Goal: Information Seeking & Learning: Learn about a topic

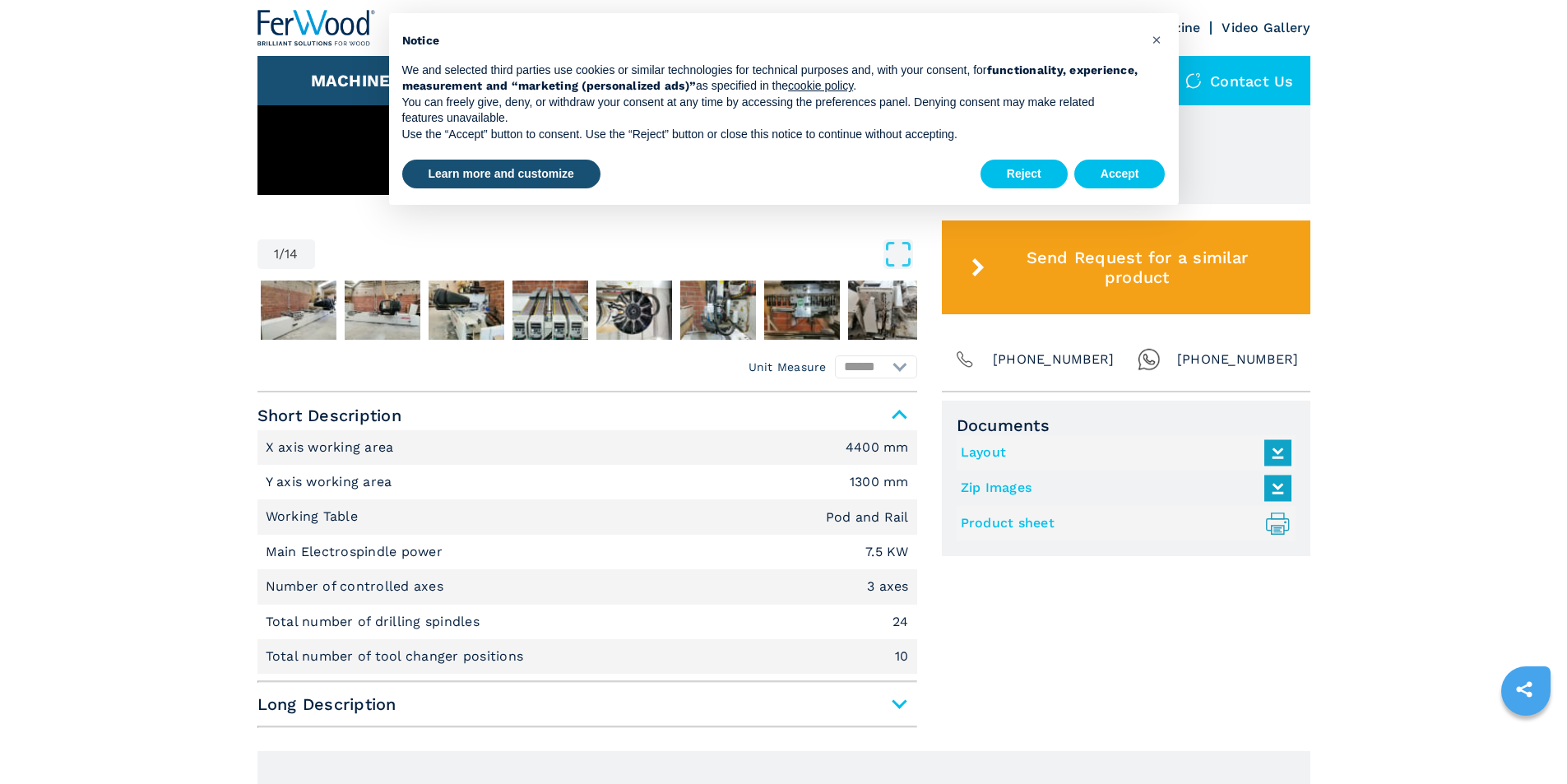
scroll to position [905, 0]
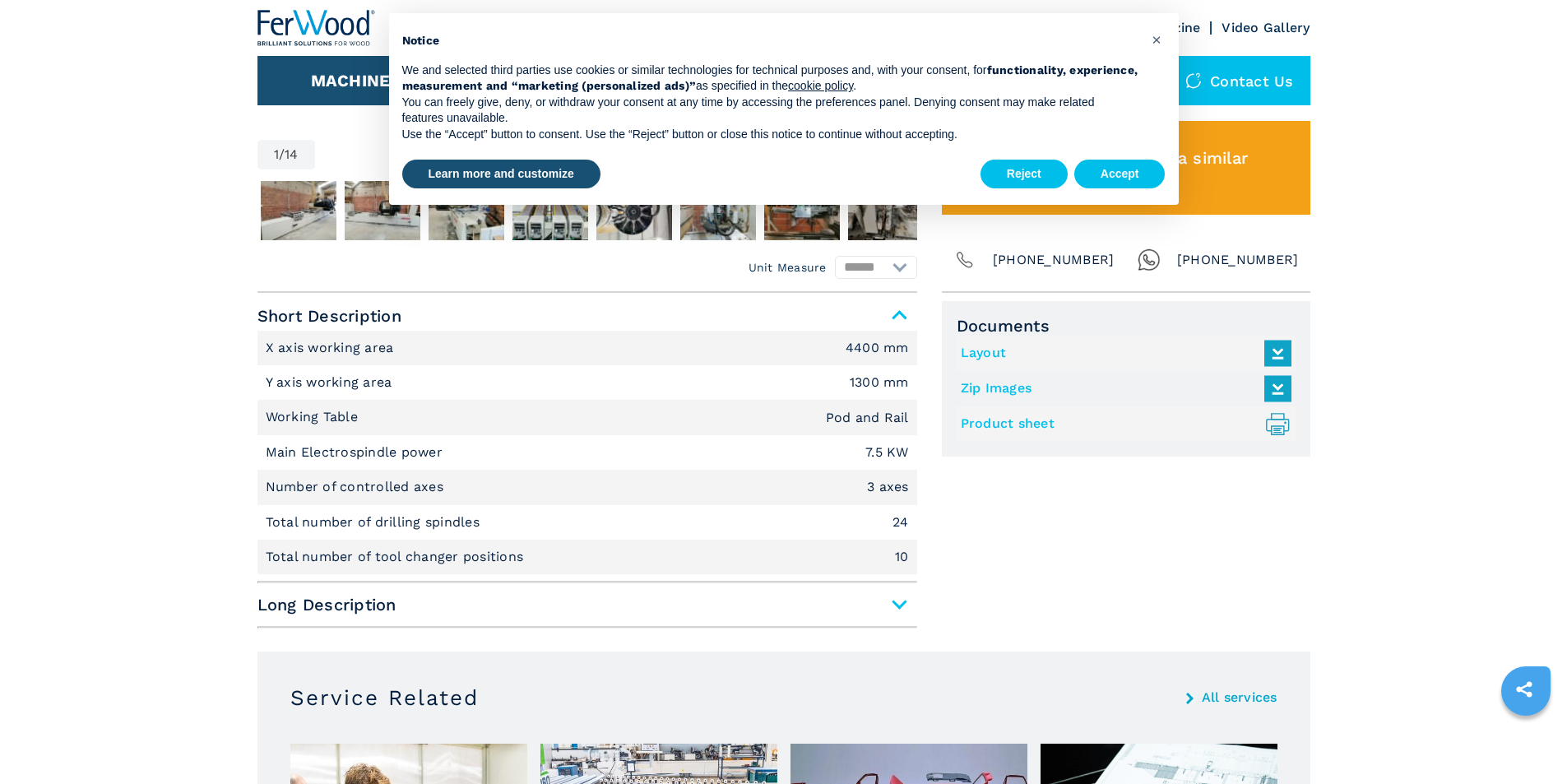
click at [371, 612] on span "Long Description" at bounding box center [587, 605] width 660 height 30
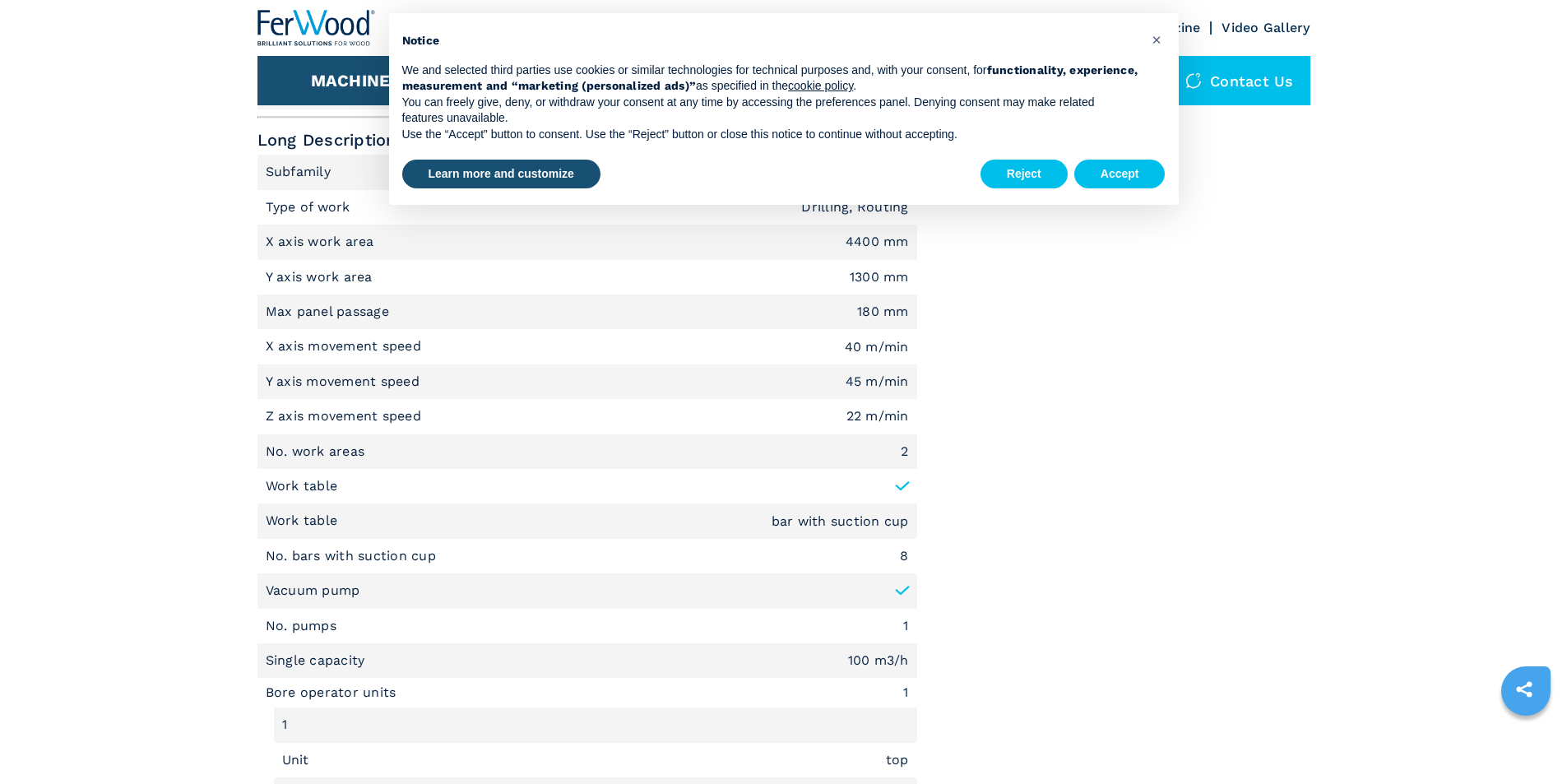
scroll to position [1398, 0]
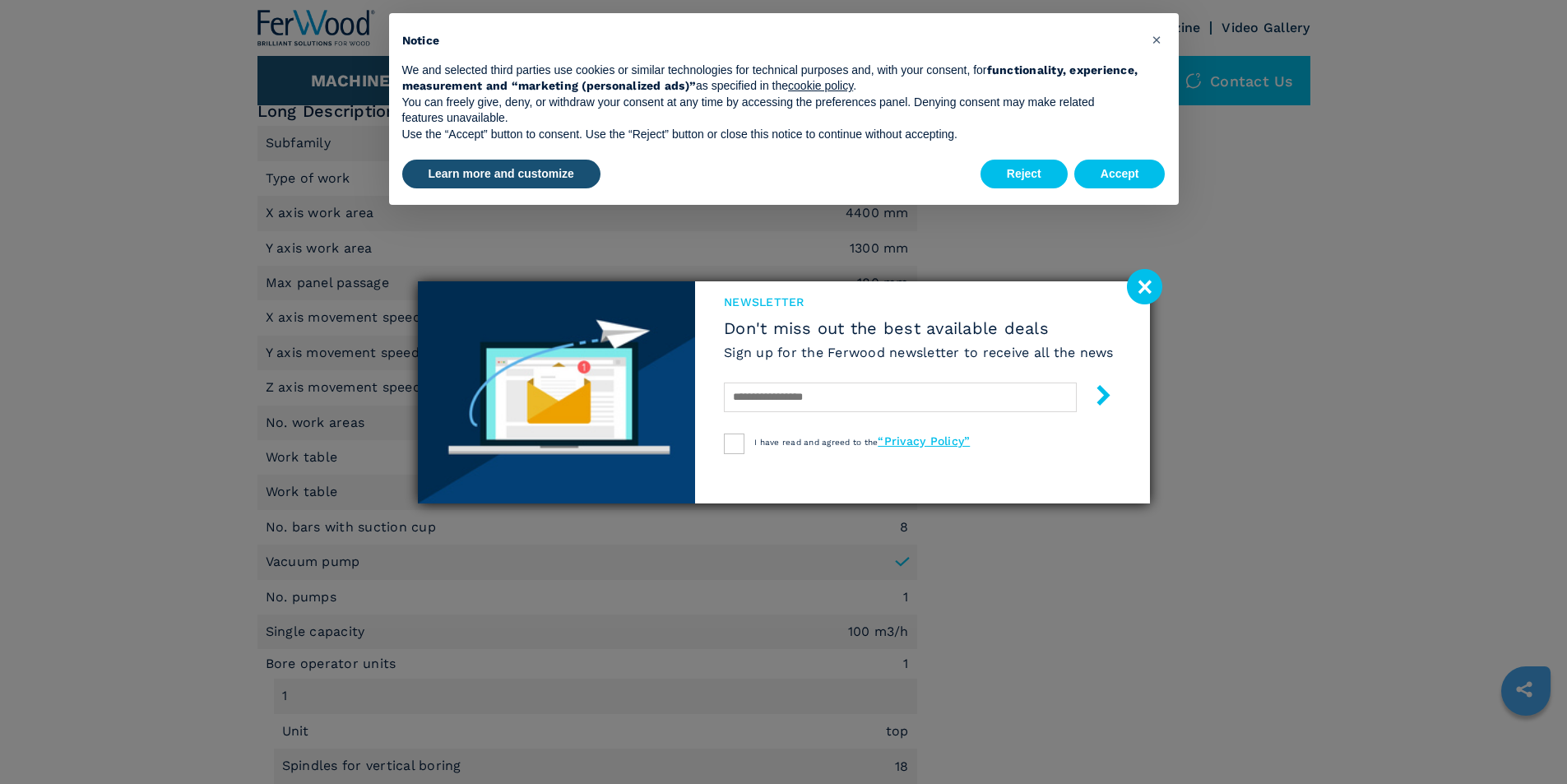
click at [1142, 292] on image at bounding box center [1145, 286] width 36 height 36
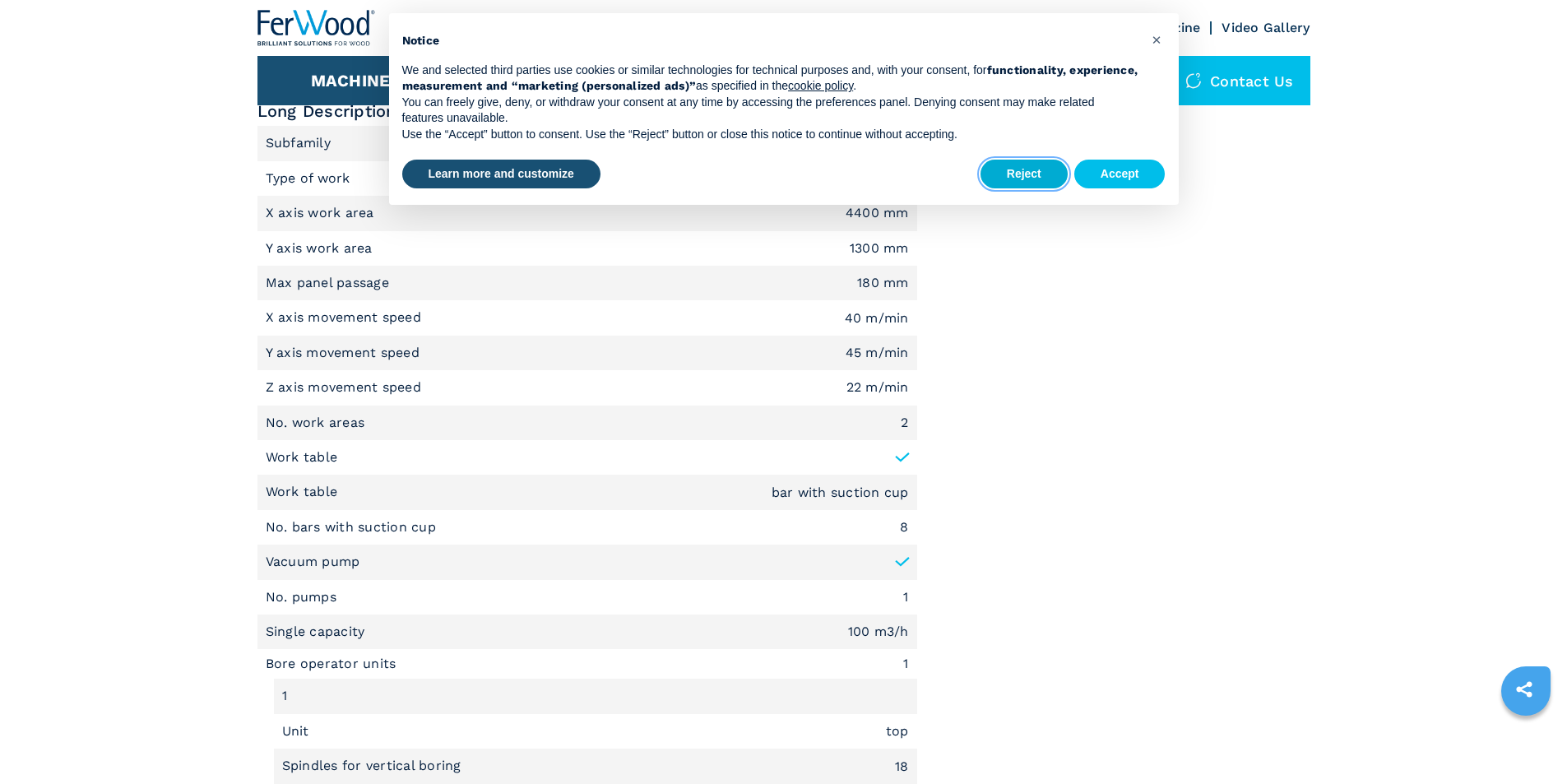
click at [1026, 168] on button "Reject" at bounding box center [1025, 174] width 87 height 30
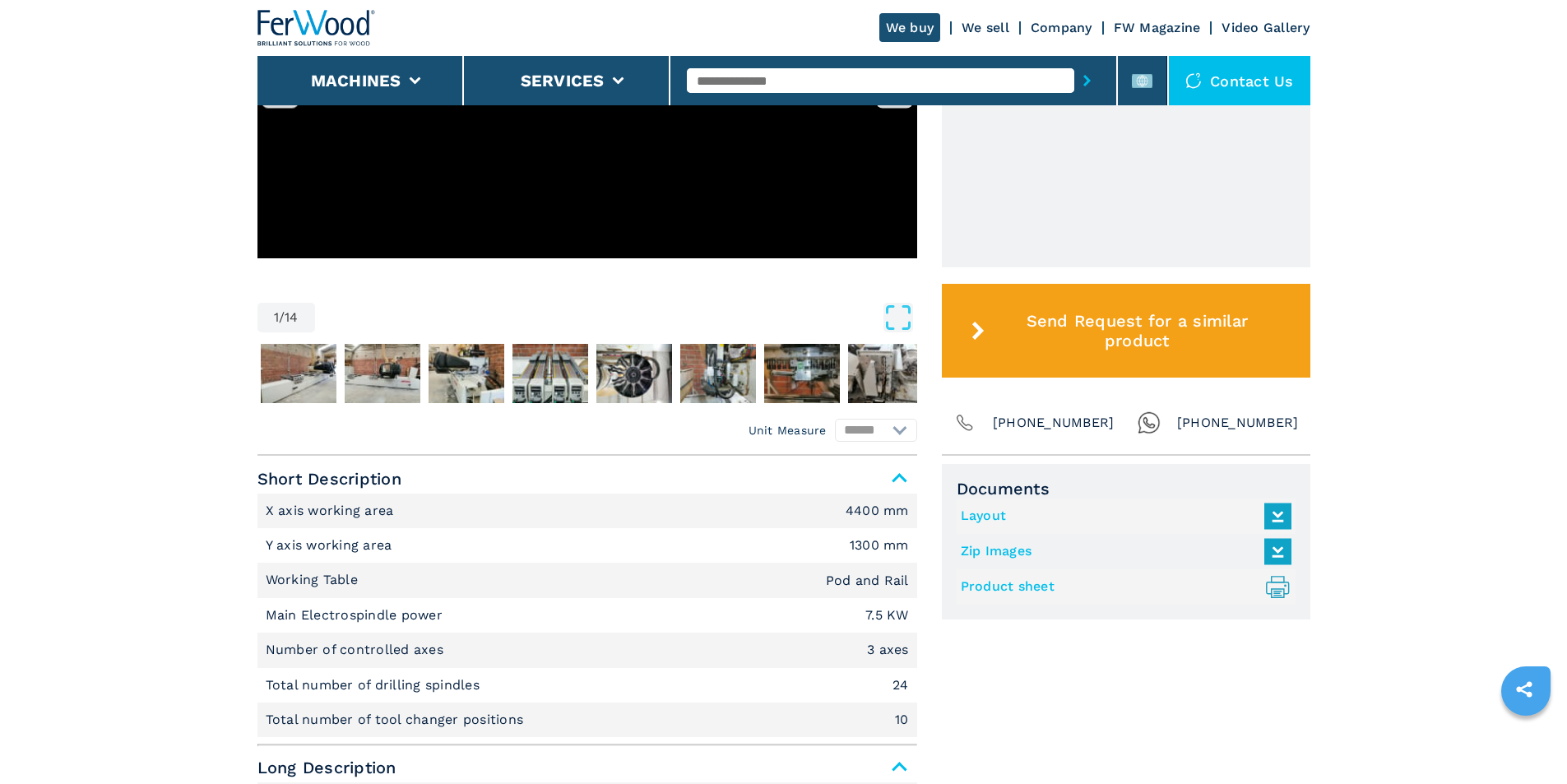
scroll to position [740, 0]
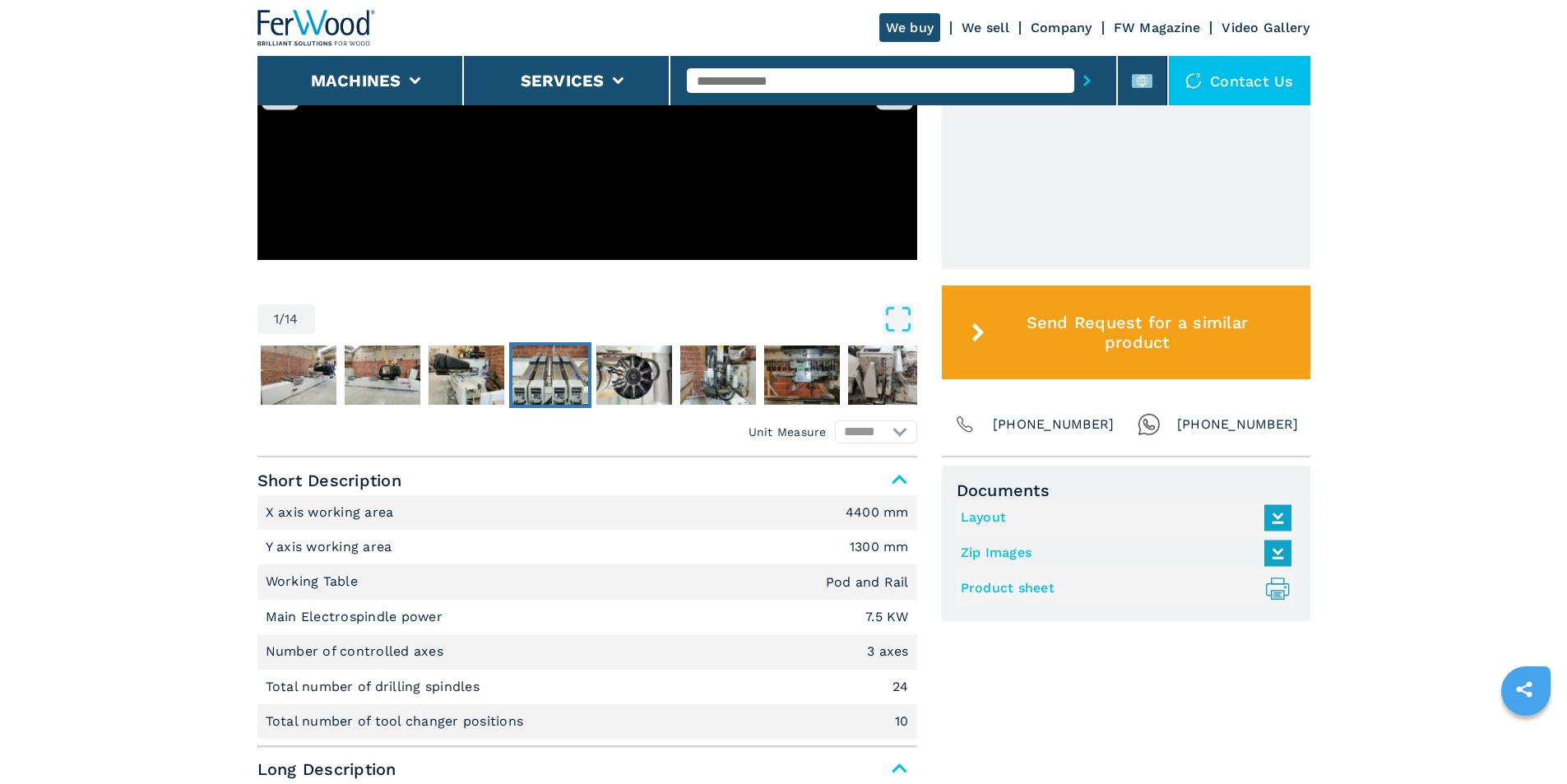
click at [554, 365] on img "Go to Slide 5" at bounding box center [550, 375] width 75 height 59
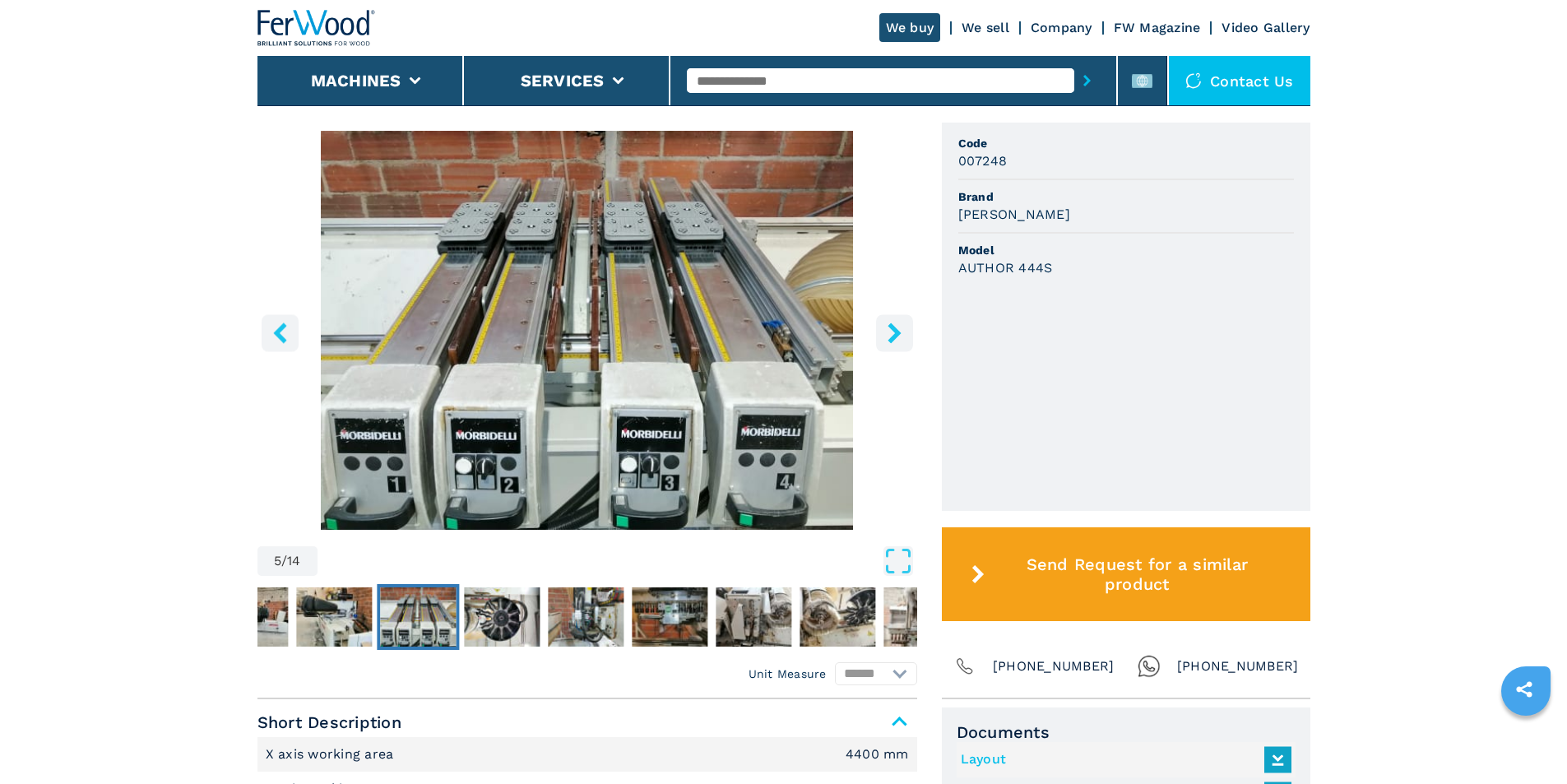
scroll to position [494, 0]
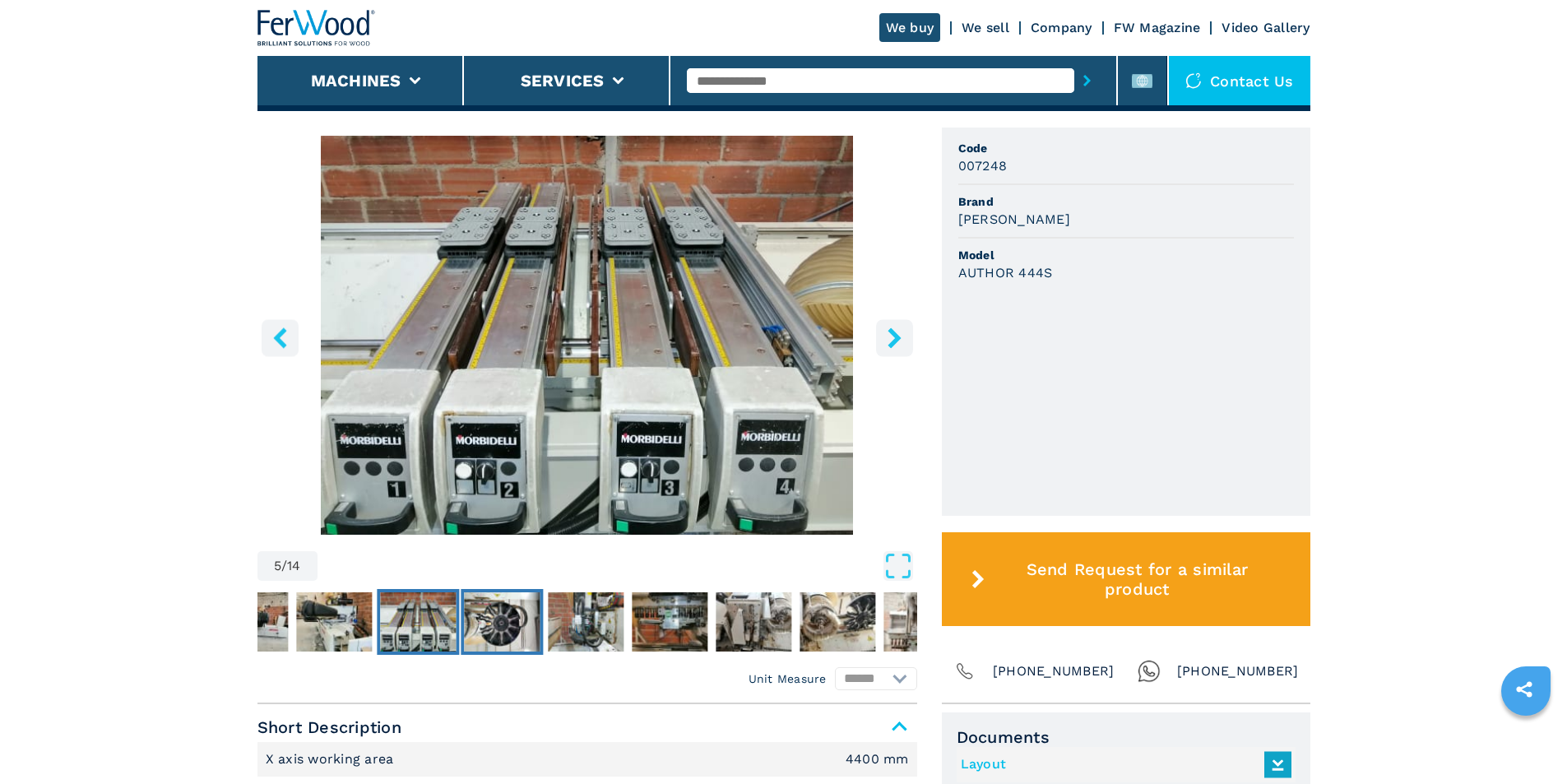
click at [488, 623] on img "Go to Slide 6" at bounding box center [502, 621] width 75 height 59
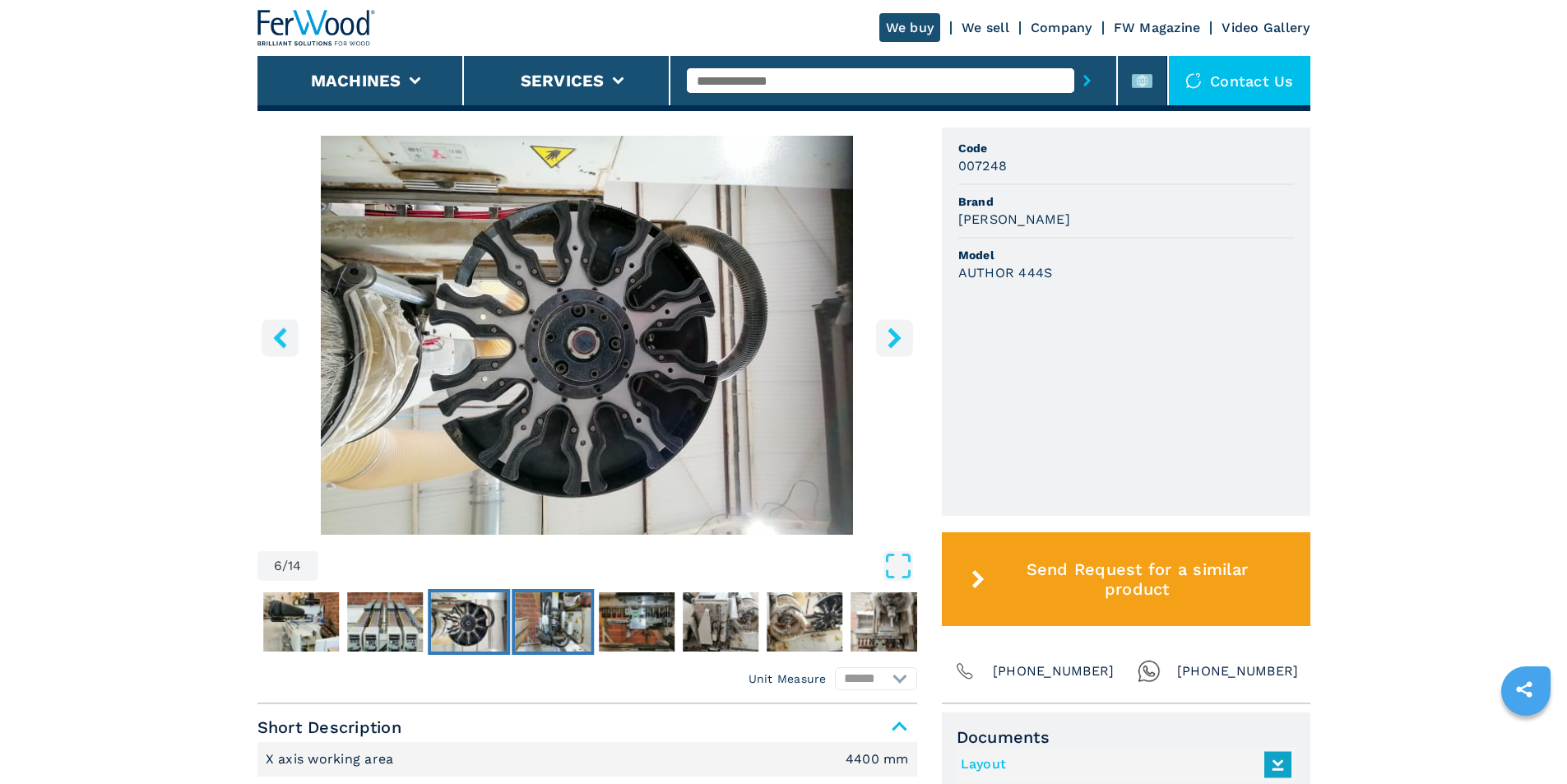
click at [566, 618] on img "Go to Slide 7" at bounding box center [552, 621] width 75 height 59
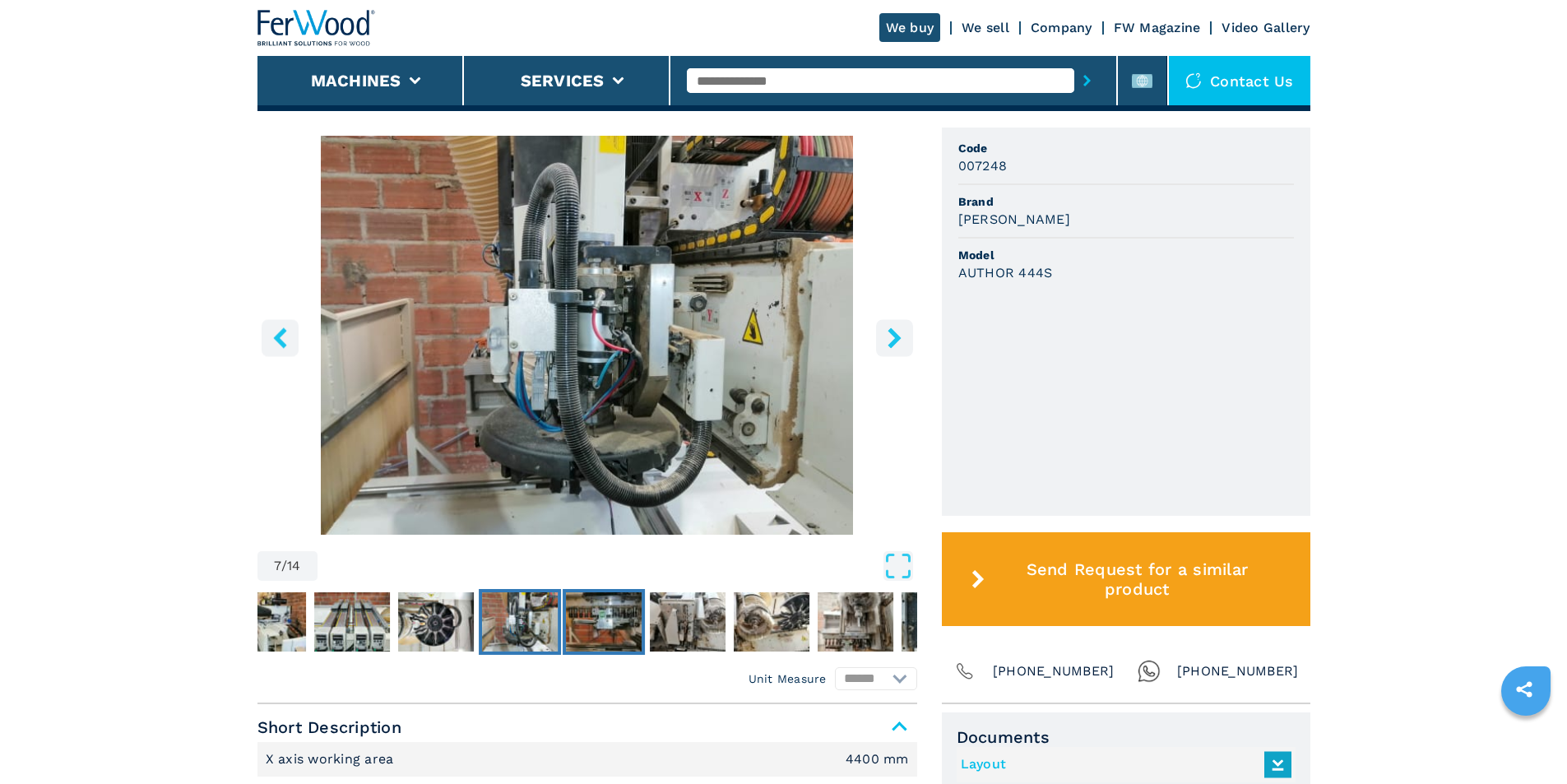
click at [577, 616] on img "Go to Slide 8" at bounding box center [604, 621] width 75 height 59
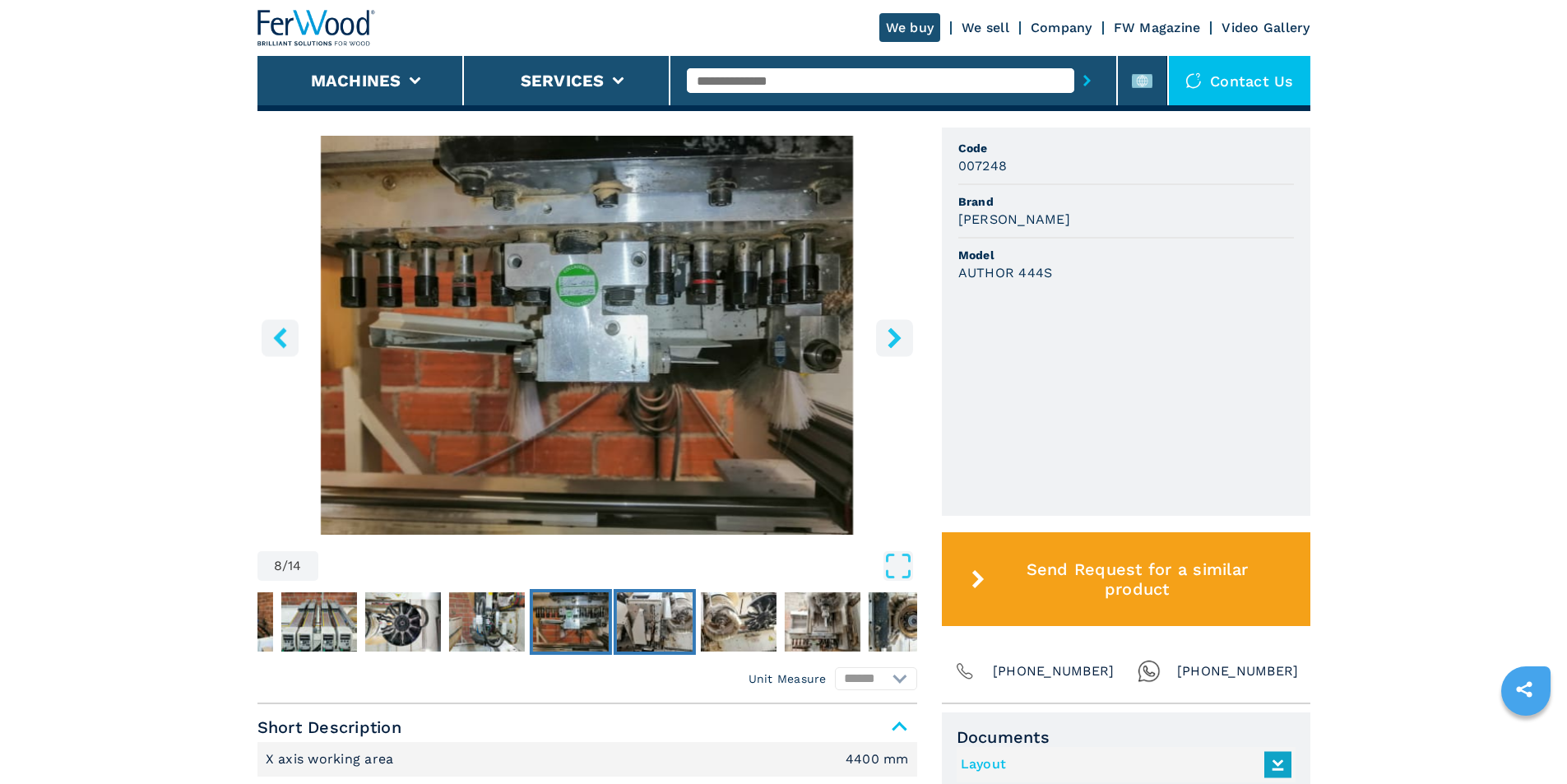
click at [644, 612] on img "Go to Slide 9" at bounding box center [654, 621] width 75 height 59
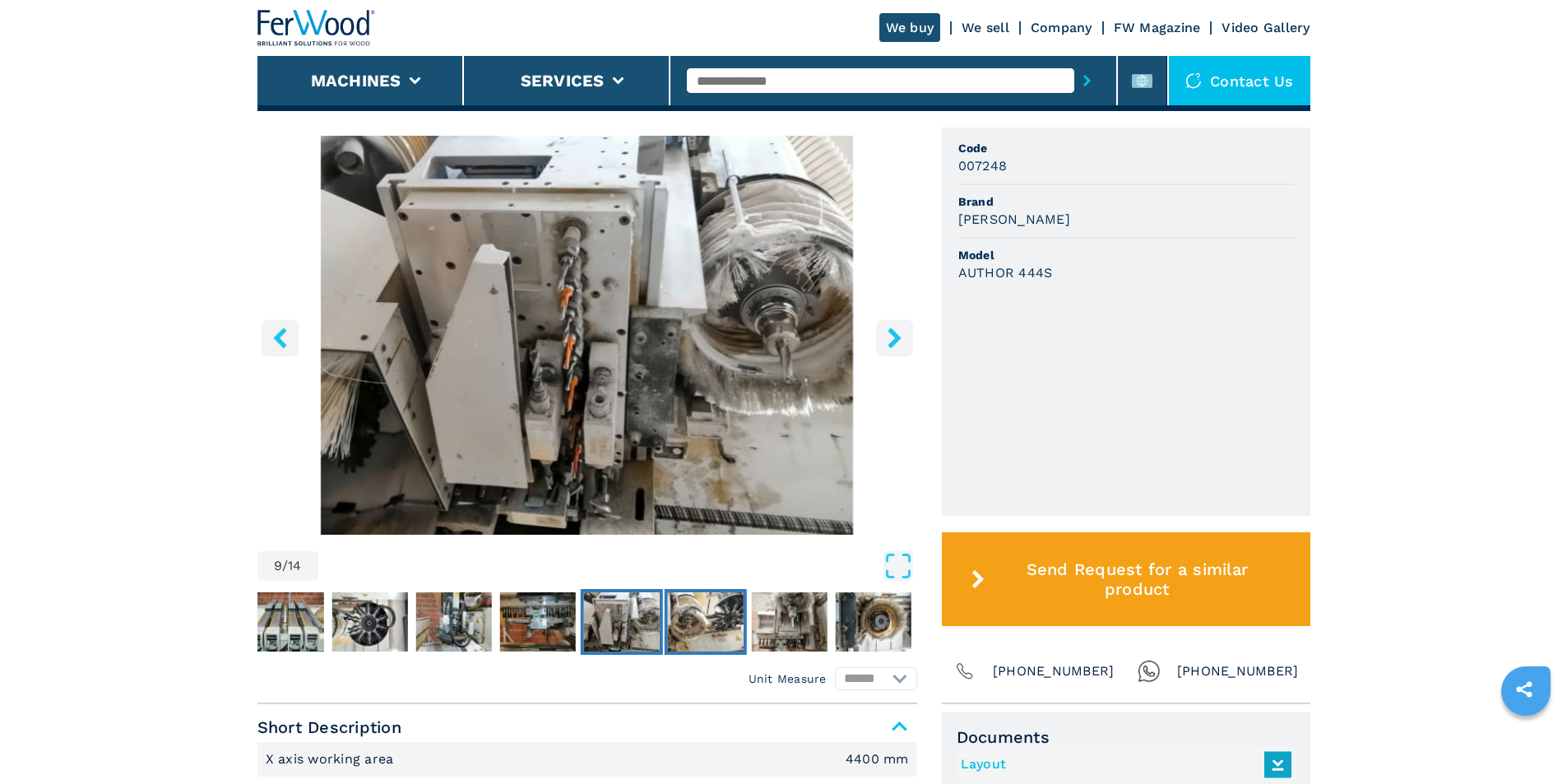
click at [692, 606] on img "Go to Slide 10" at bounding box center [705, 621] width 75 height 59
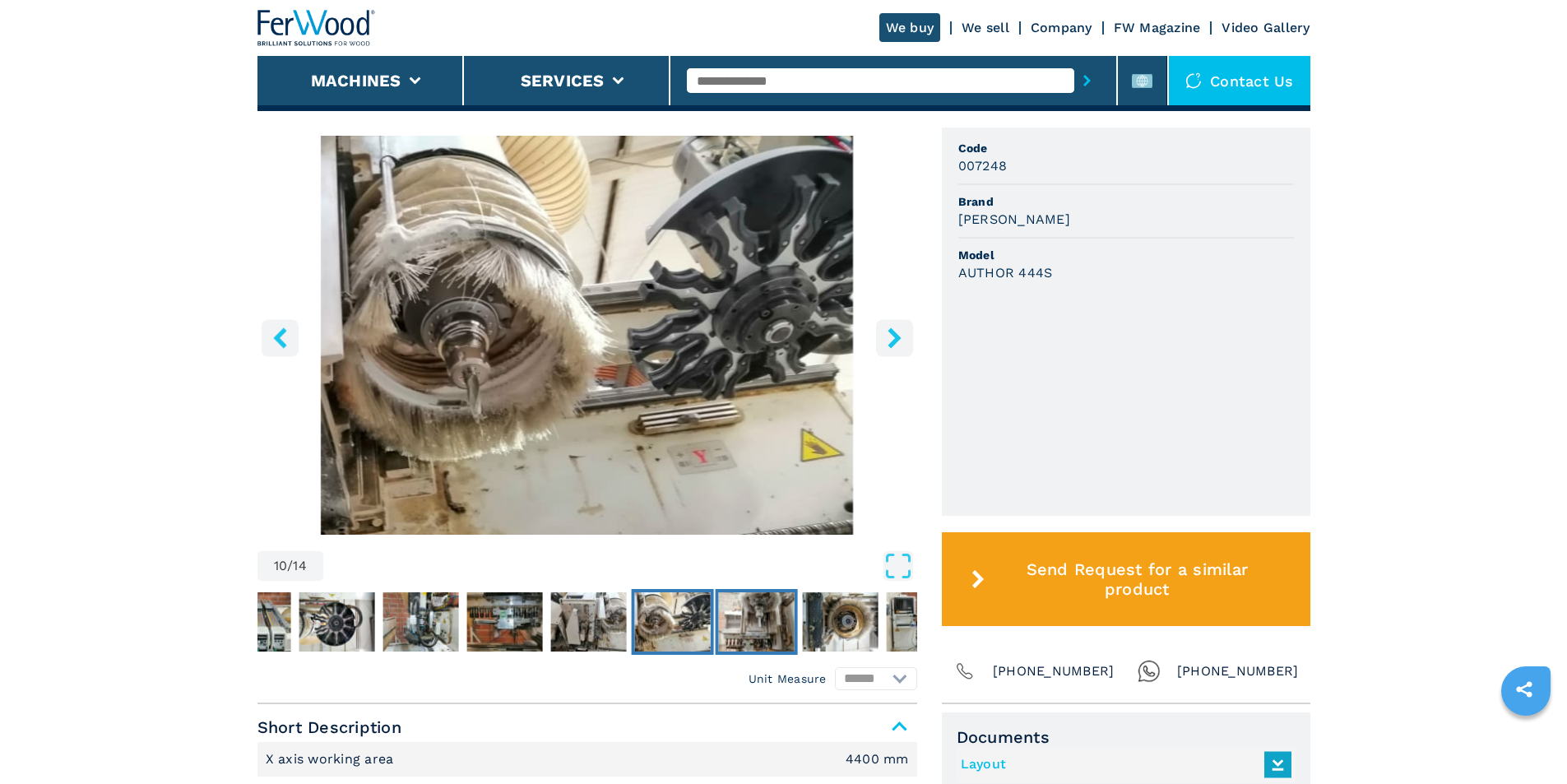
click at [770, 606] on img "Go to Slide 11" at bounding box center [756, 621] width 75 height 59
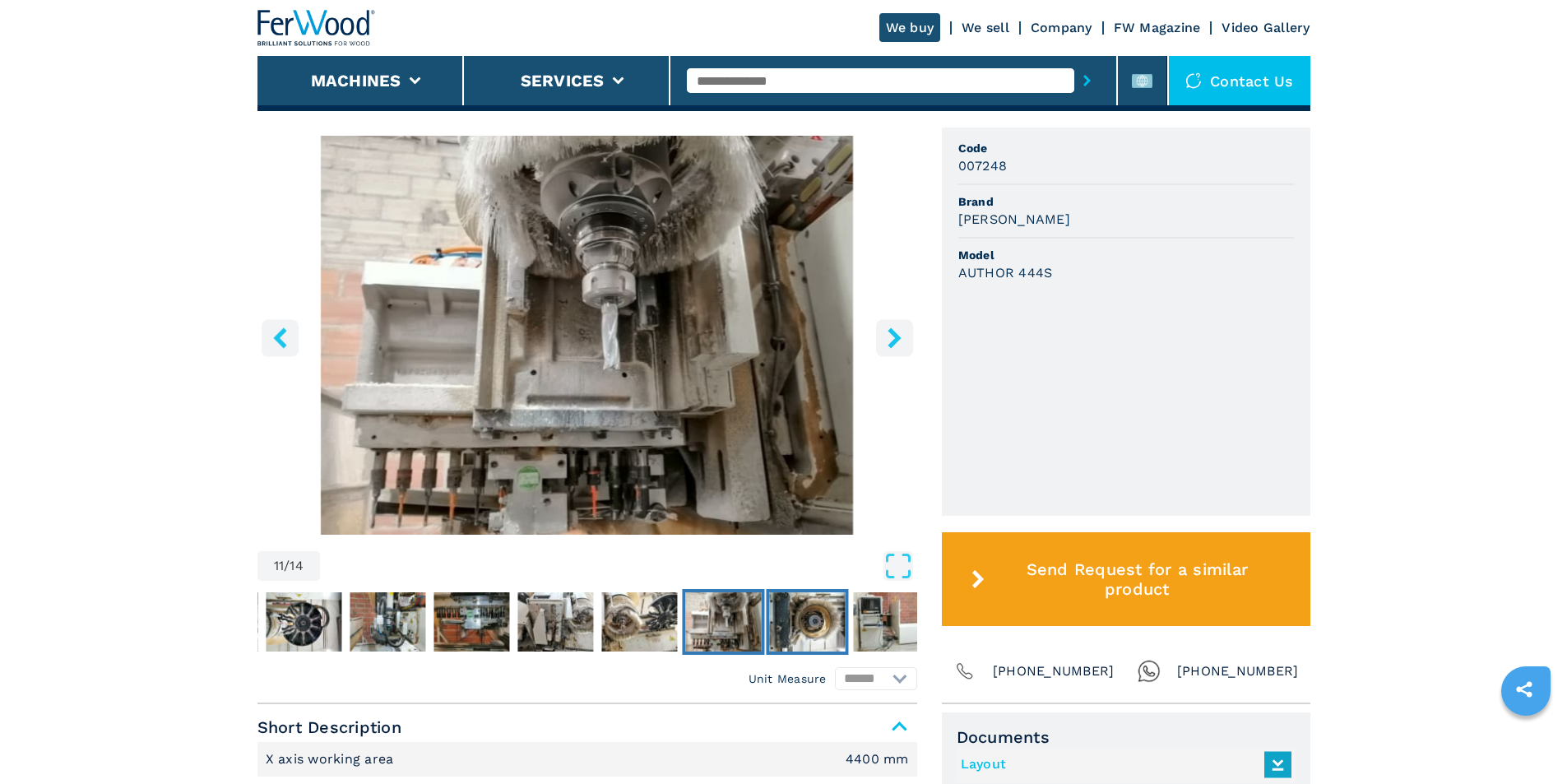
click at [802, 607] on img "Go to Slide 12" at bounding box center [807, 621] width 75 height 59
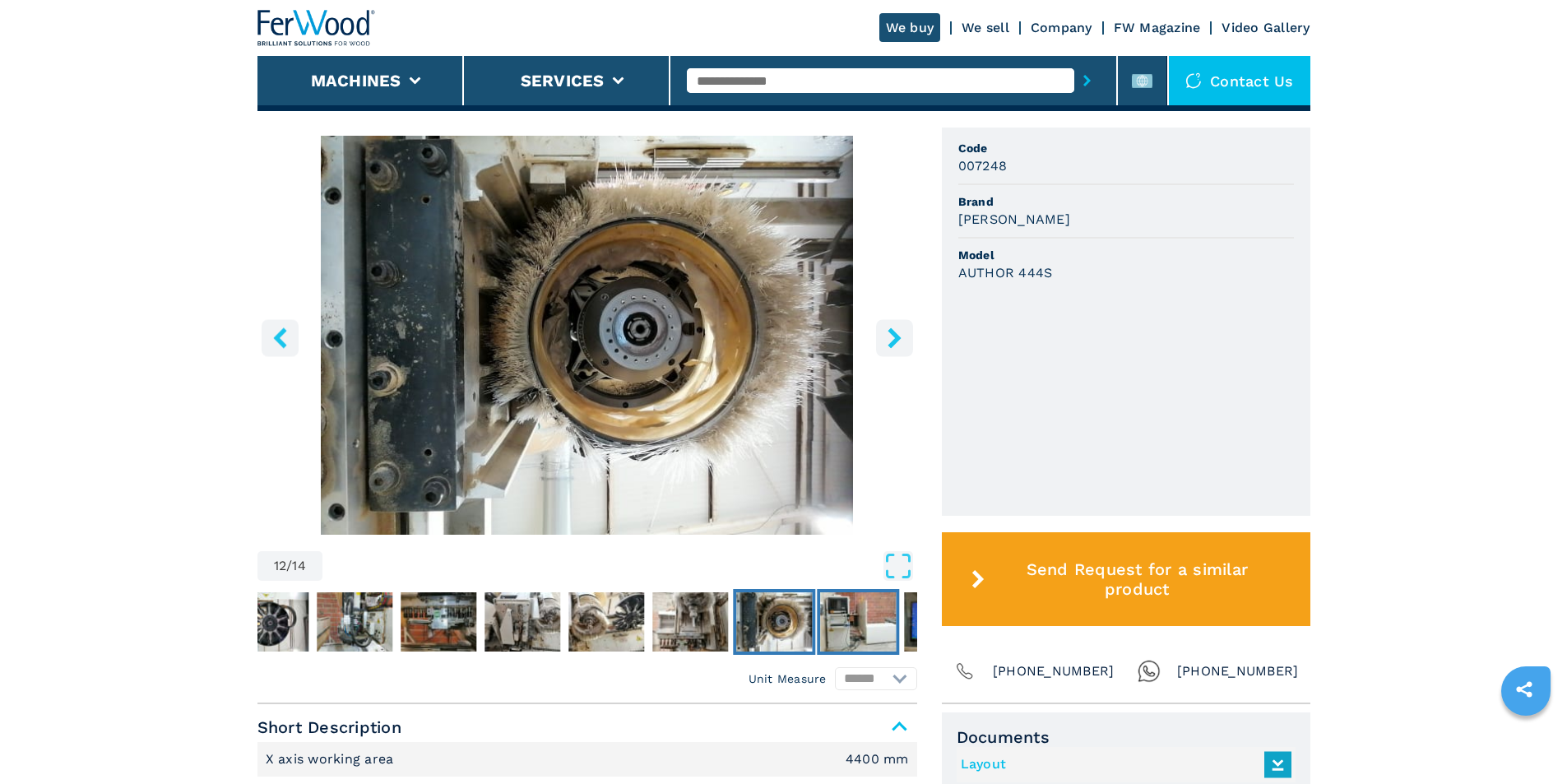
click at [868, 609] on img "Go to Slide 13" at bounding box center [858, 621] width 75 height 59
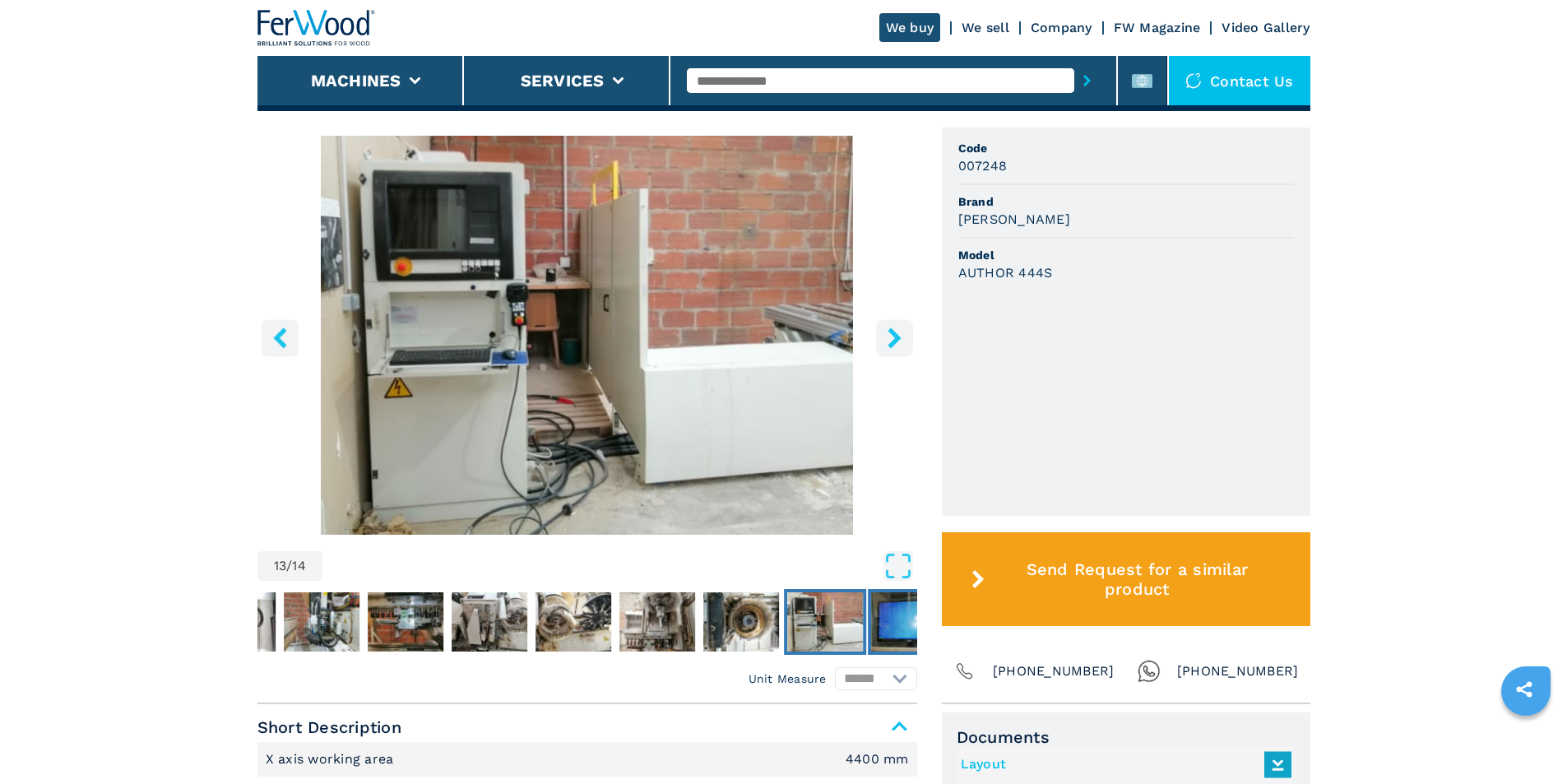
click at [888, 611] on img "Go to Slide 14" at bounding box center [909, 621] width 75 height 59
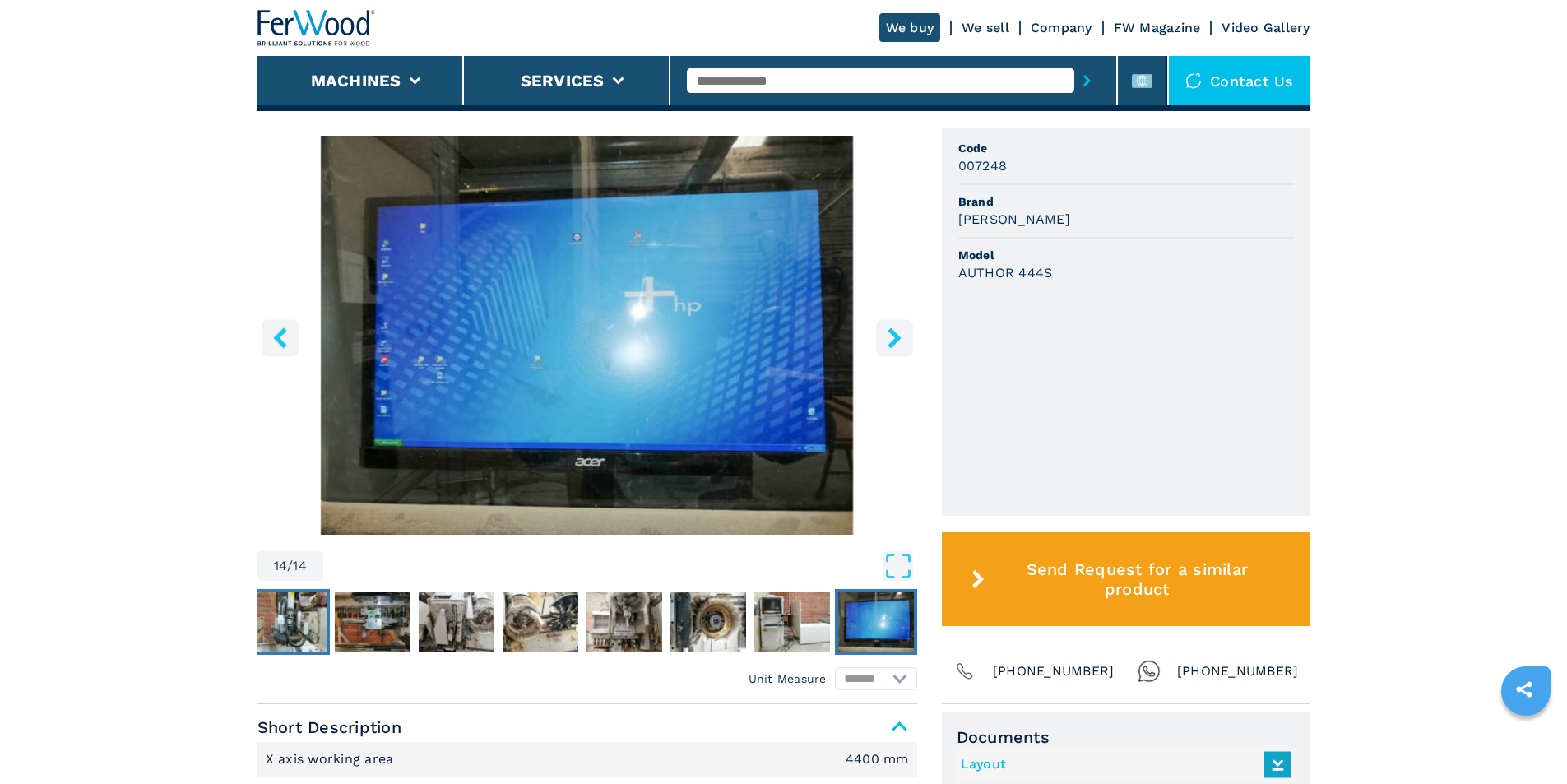
click at [289, 608] on img "Go to Slide 7" at bounding box center [289, 621] width 75 height 59
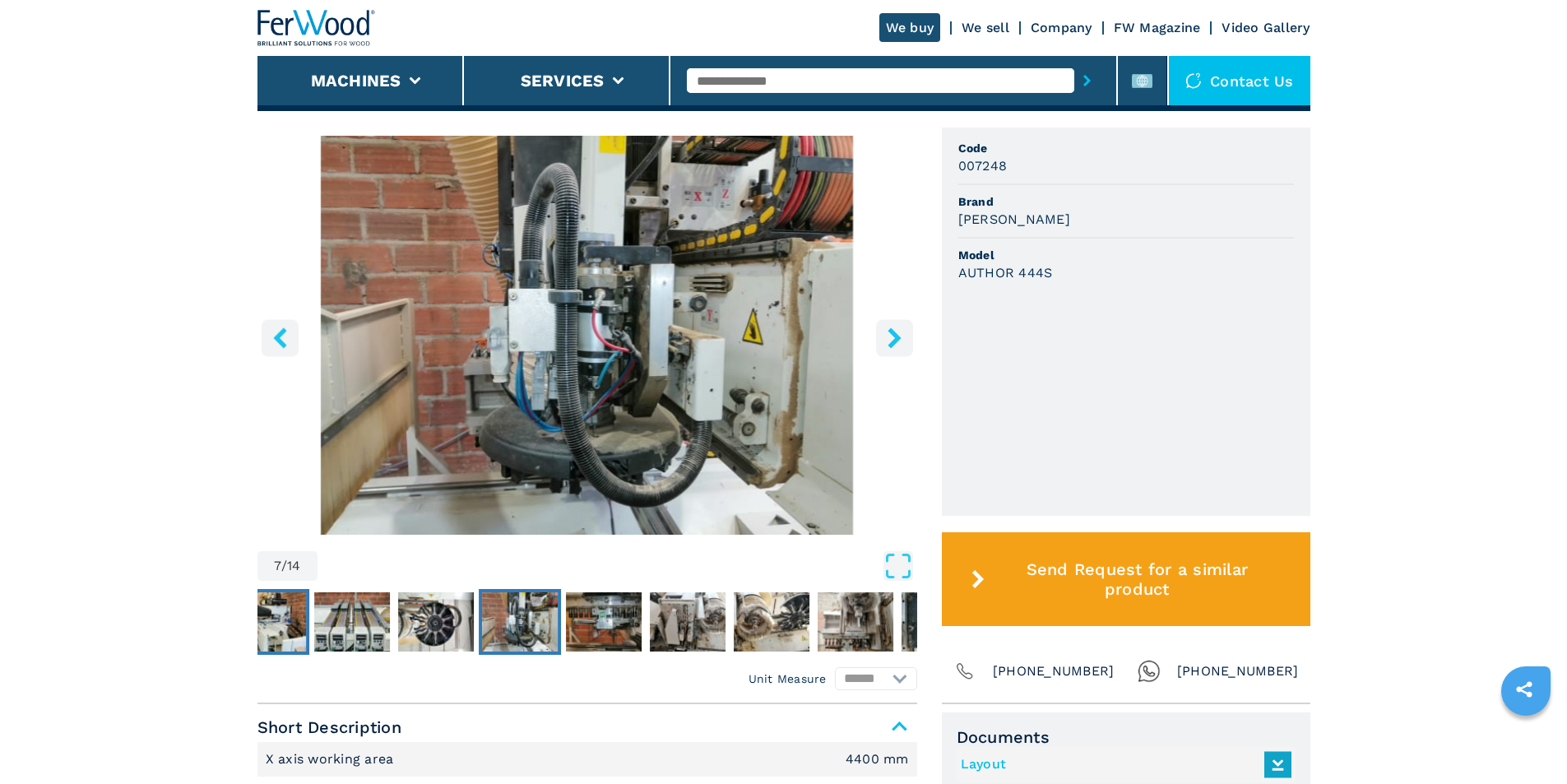
click at [271, 612] on img "Go to Slide 4" at bounding box center [268, 621] width 75 height 59
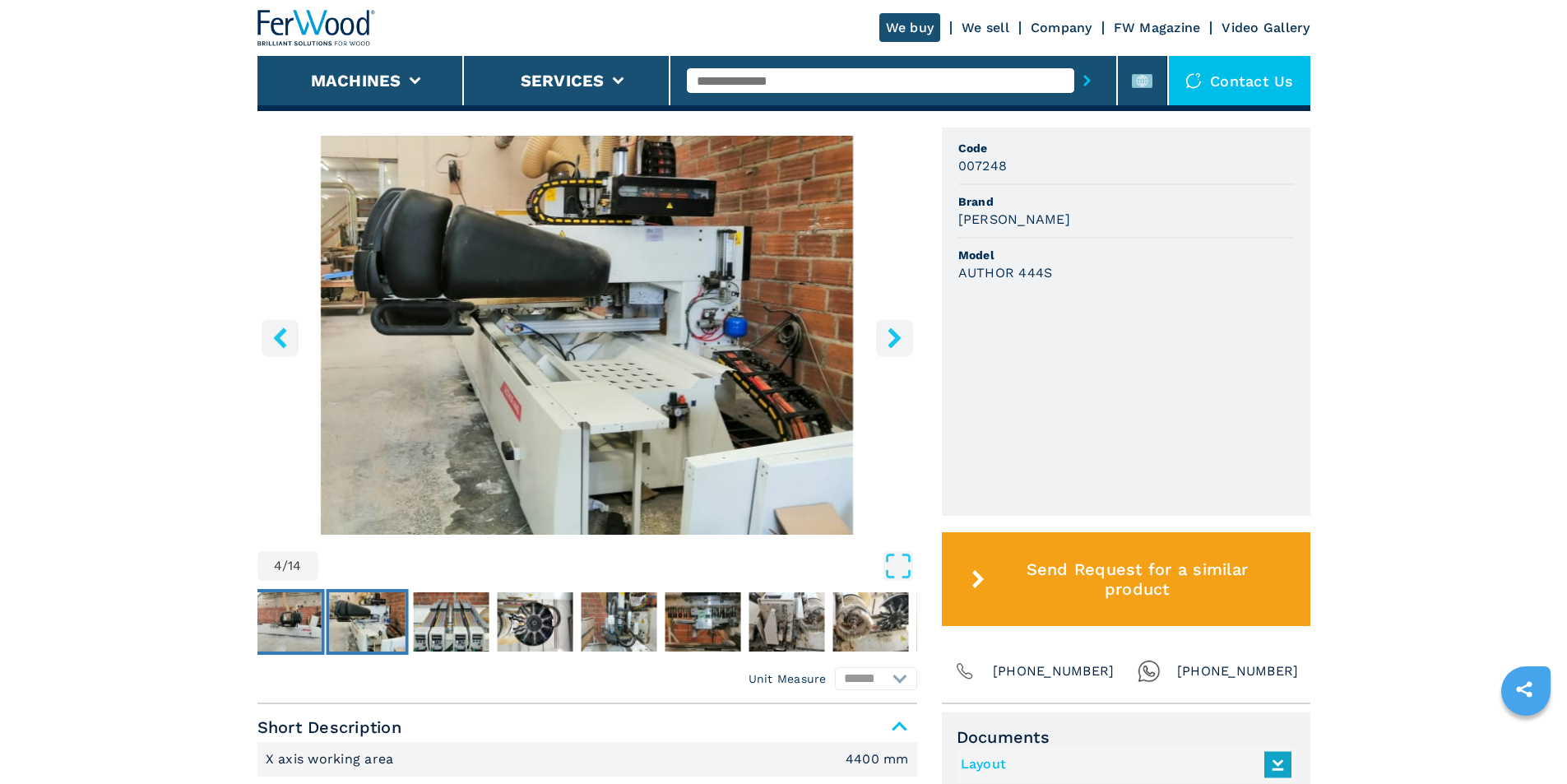
click at [271, 612] on img "Go to Slide 3" at bounding box center [283, 621] width 75 height 59
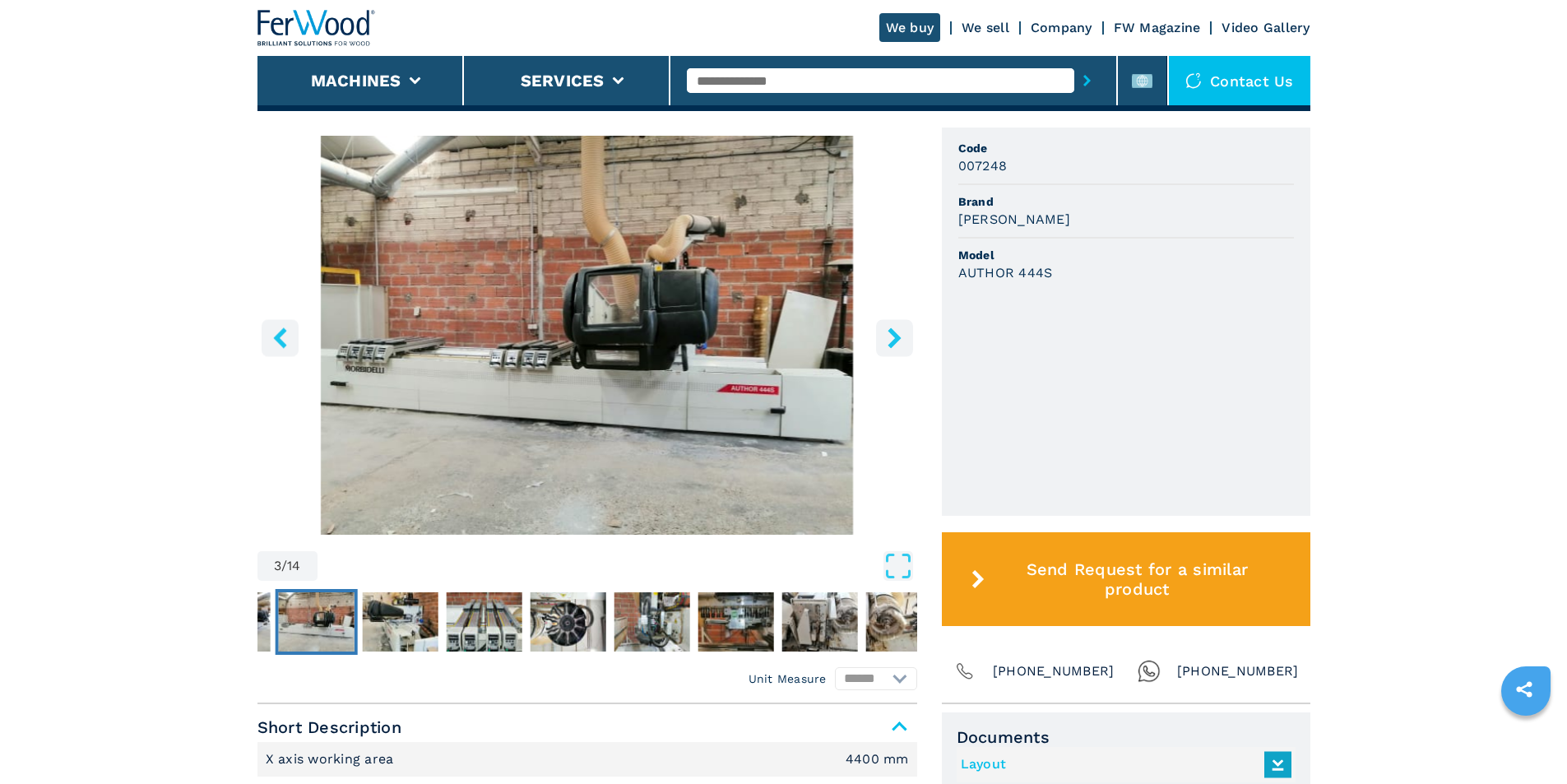
click at [271, 612] on nav "Thumbnail Navigation" at bounding box center [520, 621] width 660 height 65
click at [271, 612] on button "Go to Slide 2" at bounding box center [231, 621] width 82 height 65
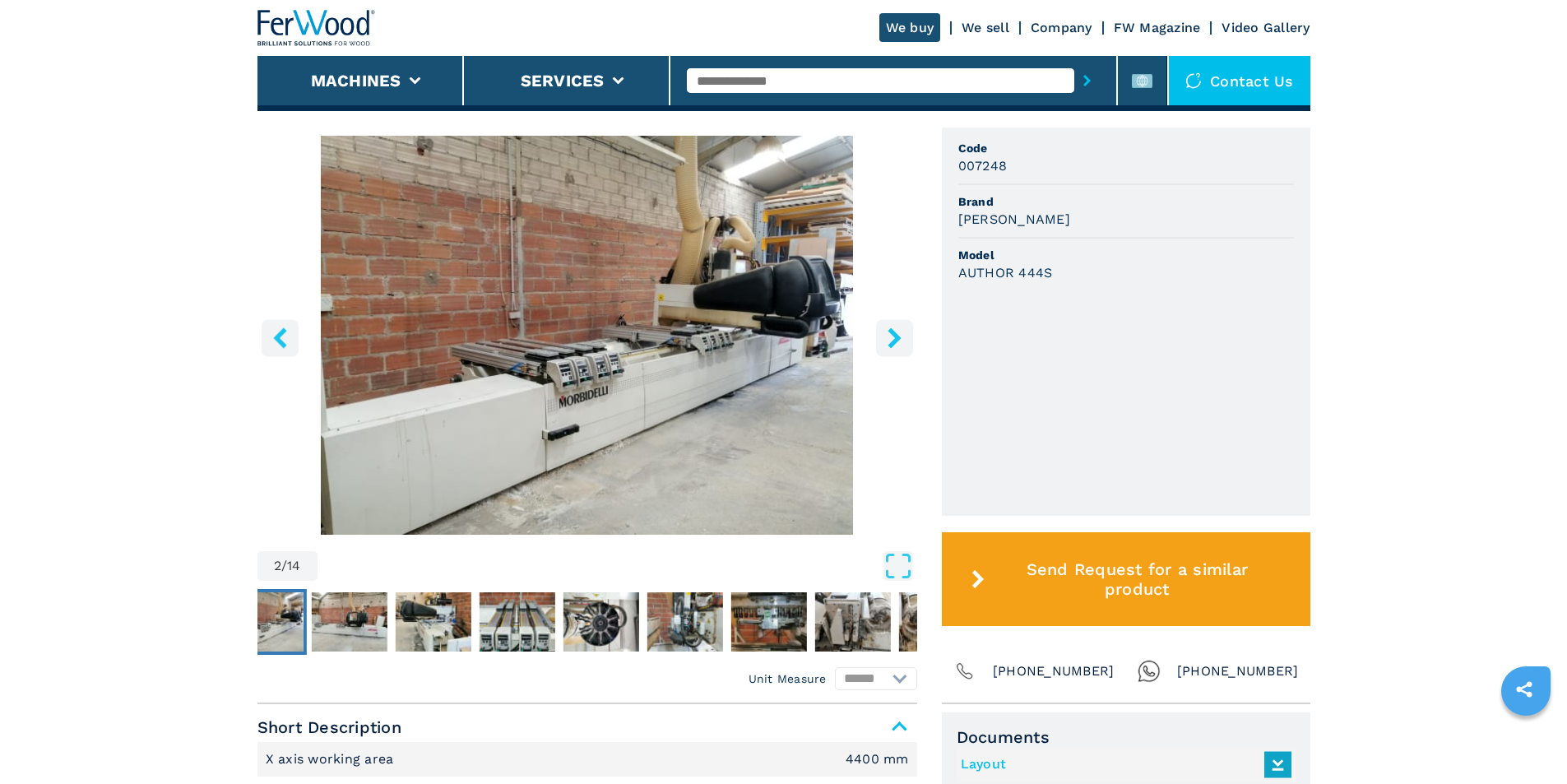
click at [263, 614] on img "Go to Slide 2" at bounding box center [265, 621] width 75 height 59
drag, startPoint x: 263, startPoint y: 614, endPoint x: 440, endPoint y: 628, distance: 177.6
click at [440, 628] on nav "Thumbnail Navigation" at bounding box center [553, 621] width 660 height 65
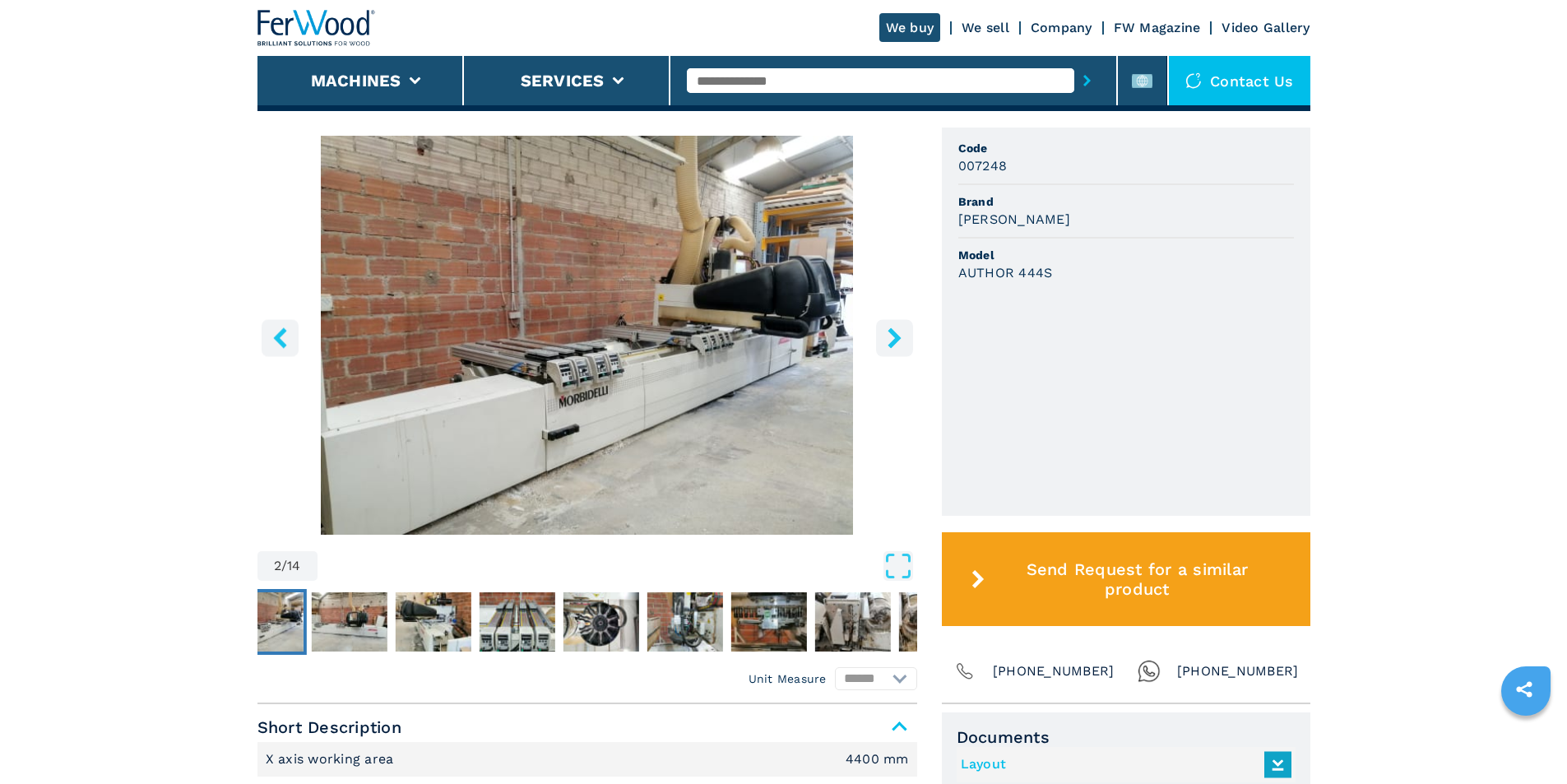
click at [282, 340] on icon "left-button" at bounding box center [279, 337] width 13 height 21
